Goal: Communication & Community: Answer question/provide support

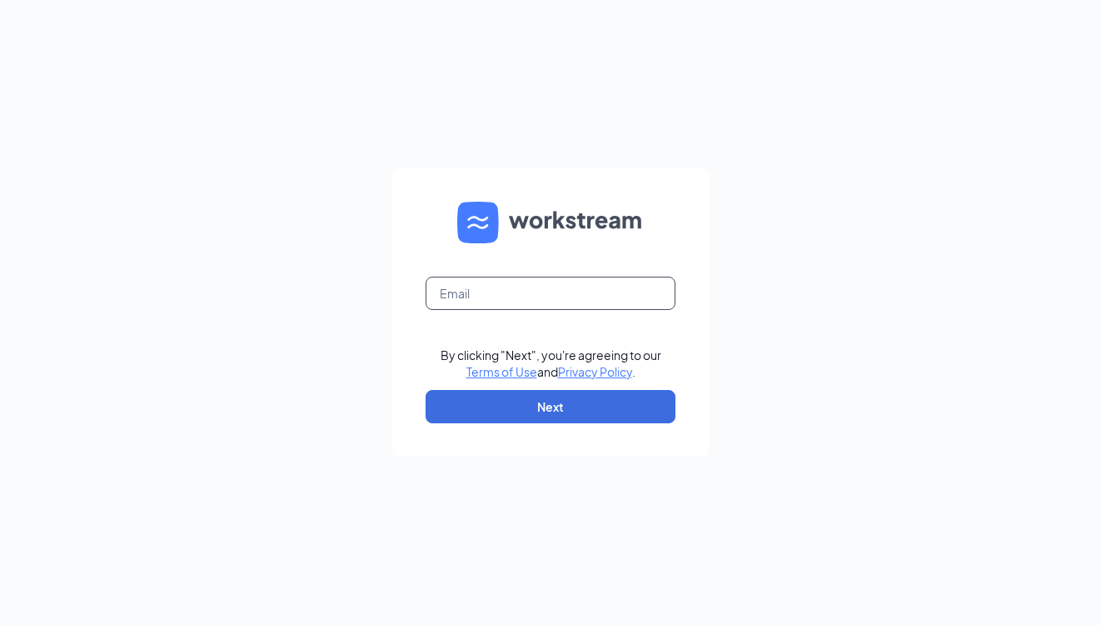
type input "[EMAIL_ADDRESS][DOMAIN_NAME]"
click at [617, 400] on button "Next" at bounding box center [551, 406] width 250 height 33
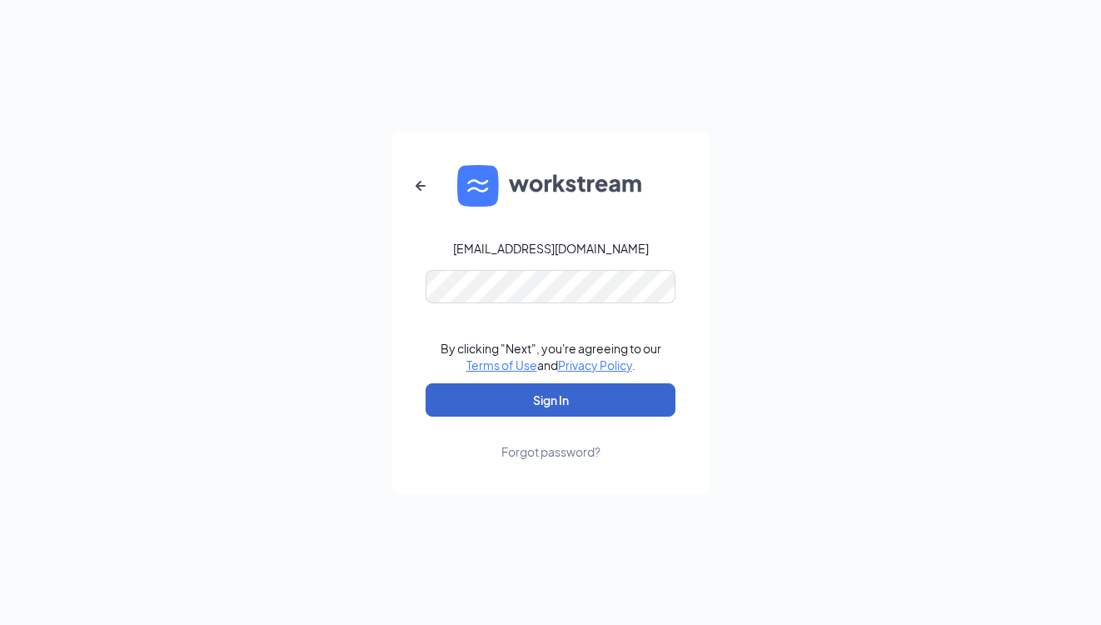
click at [565, 392] on button "Sign In" at bounding box center [551, 399] width 250 height 33
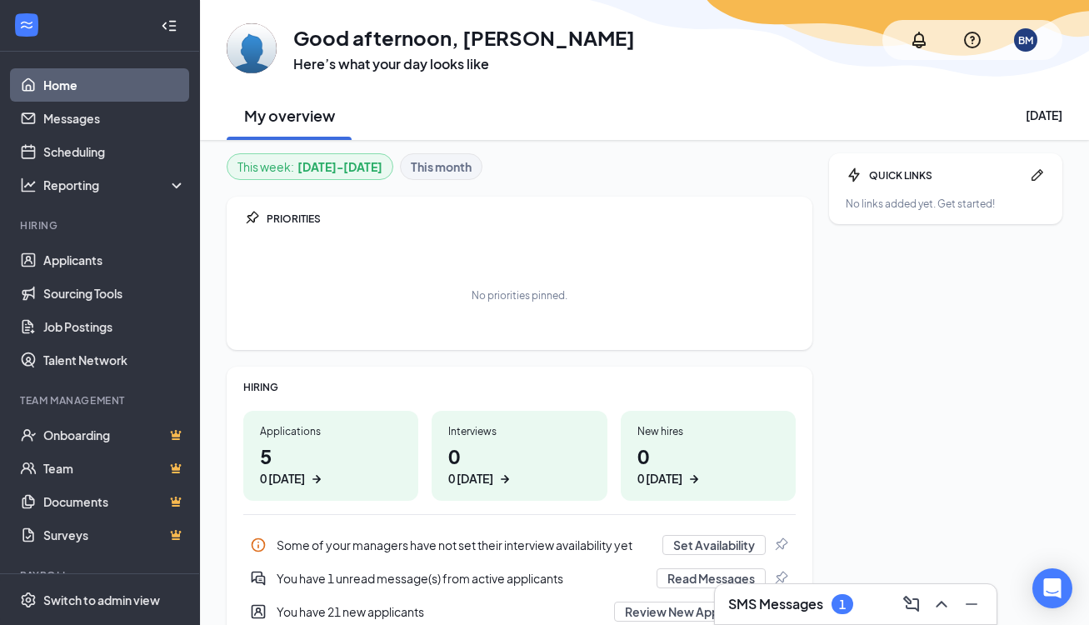
click at [805, 602] on h3 "SMS Messages" at bounding box center [775, 604] width 95 height 18
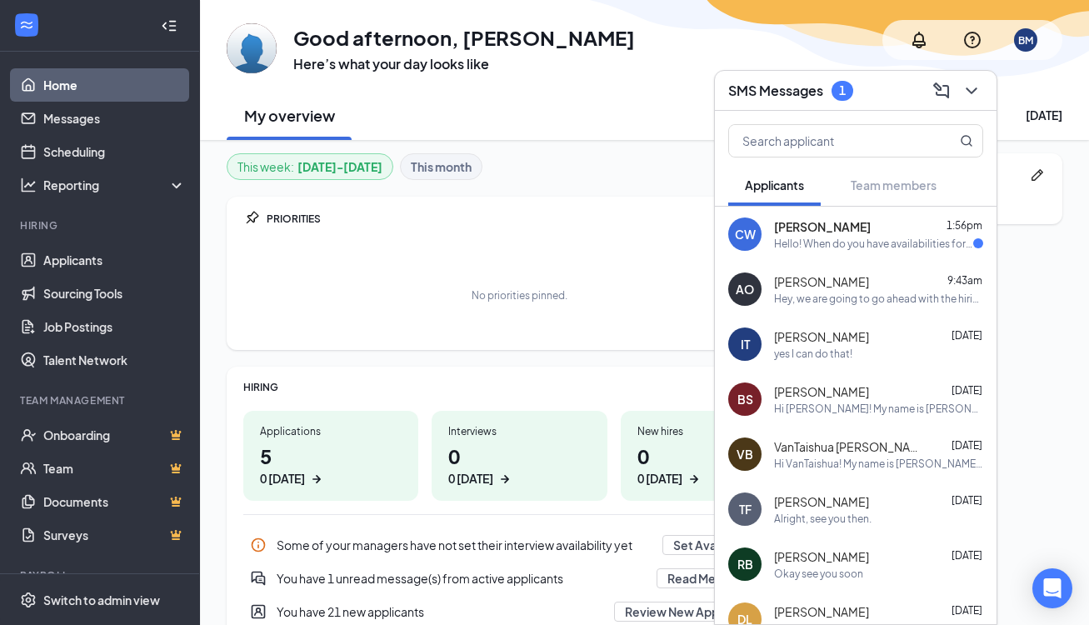
click at [849, 246] on div "Hello! When do you have availabilities for an interview?" at bounding box center [873, 244] width 199 height 14
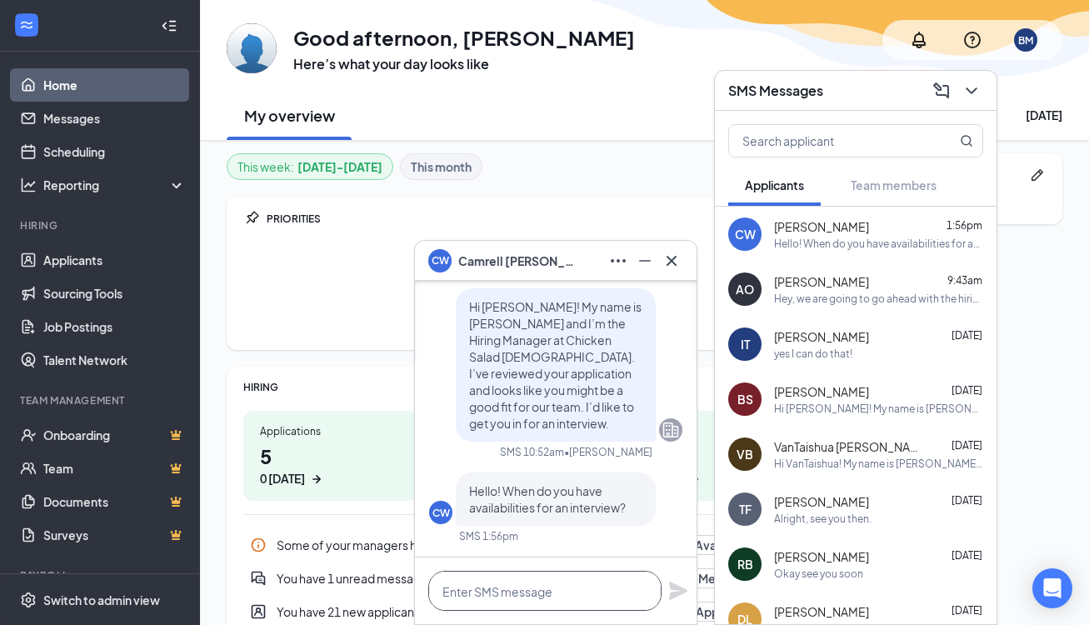
click at [572, 594] on textarea at bounding box center [544, 591] width 233 height 40
type textarea "What about 2 tomorrow?"
click at [681, 591] on icon "Plane" at bounding box center [678, 591] width 20 height 20
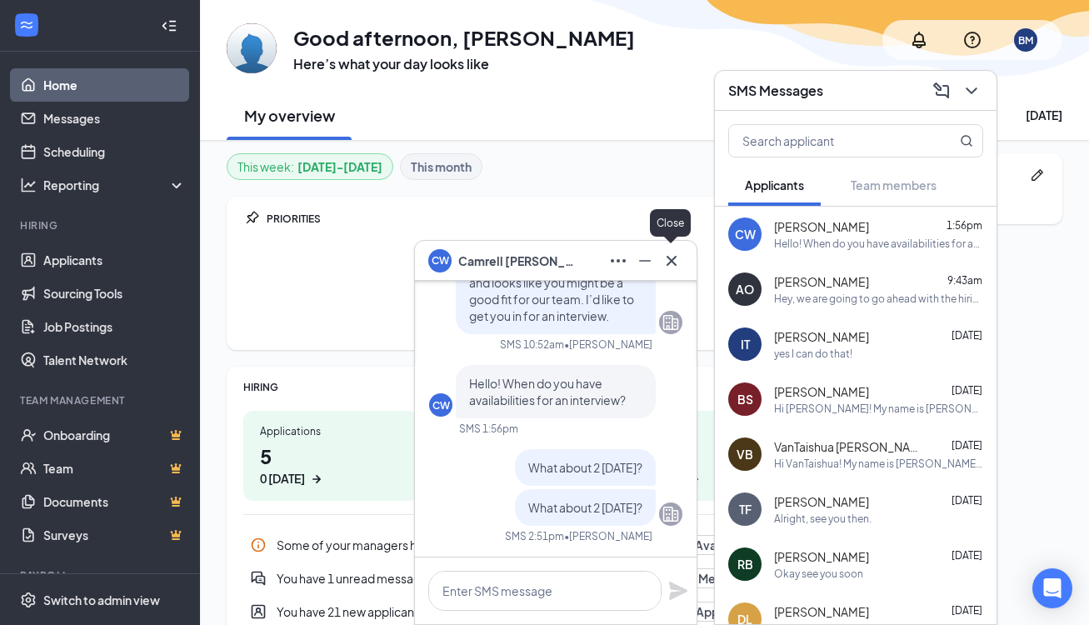
click at [675, 261] on icon "Cross" at bounding box center [672, 261] width 20 height 20
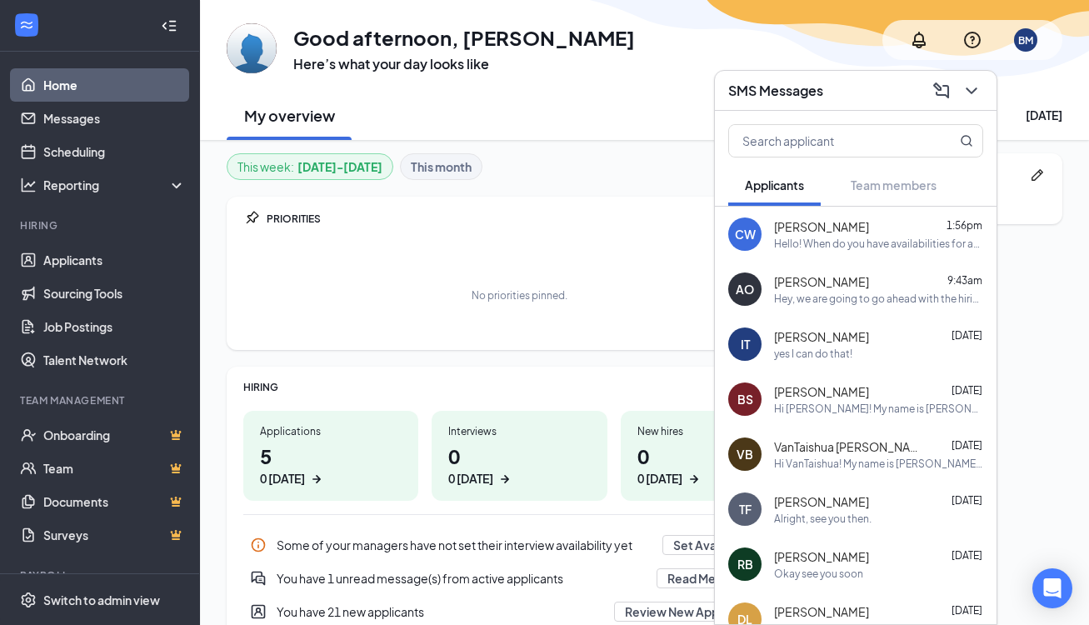
click at [860, 99] on div "SMS Messages" at bounding box center [855, 90] width 255 height 26
